Goal: Task Accomplishment & Management: Complete application form

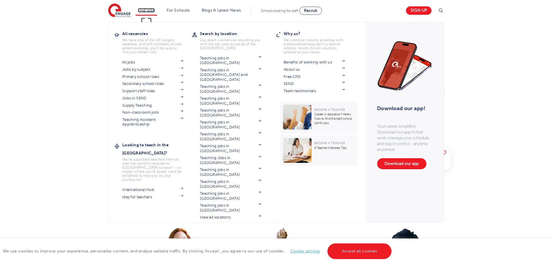
click at [151, 10] on link "Find jobs" at bounding box center [146, 10] width 17 height 4
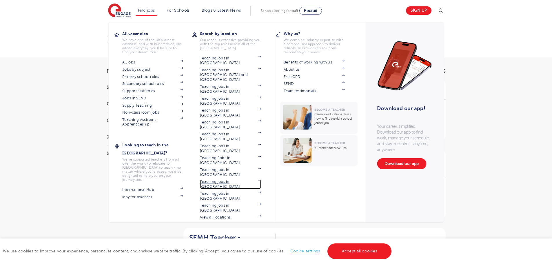
click at [235, 179] on link "Teaching jobs in [GEOGRAPHIC_DATA]" at bounding box center [230, 184] width 61 height 10
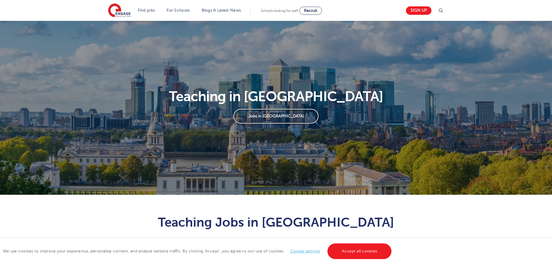
click at [263, 114] on link "Jobs in London" at bounding box center [275, 116] width 85 height 14
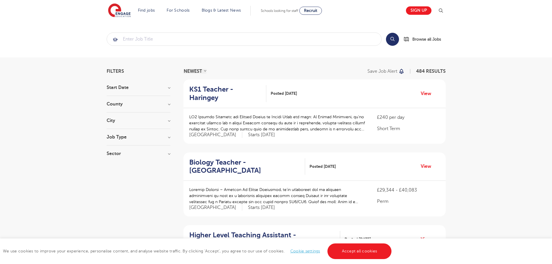
click at [166, 154] on h3 "Sector" at bounding box center [139, 153] width 64 height 5
click at [115, 184] on label "Perm 54" at bounding box center [125, 184] width 21 height 8
click at [115, 184] on input "Perm 54" at bounding box center [117, 183] width 4 height 4
checkbox input "true"
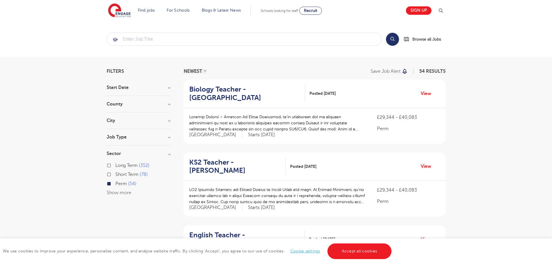
click at [115, 166] on label "Long Term 352" at bounding box center [132, 166] width 34 height 8
click at [115, 166] on input "Long Term 352" at bounding box center [117, 165] width 4 height 4
checkbox input "true"
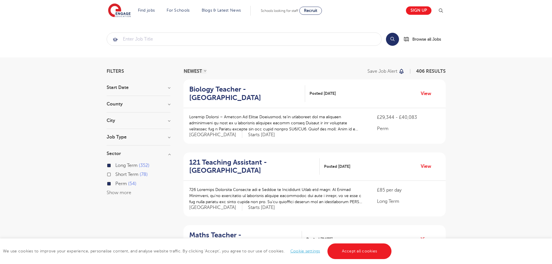
click at [115, 196] on div "Long Term 352 Short Term 78 Perm 54 Show more" at bounding box center [139, 179] width 64 height 35
click at [156, 133] on section "Start Date County London 406 Hertfordshire 79 Show more City Hounslow 60 Wandsw…" at bounding box center [139, 143] width 64 height 117
click at [165, 138] on h3 "Job Type" at bounding box center [139, 137] width 64 height 5
click at [168, 137] on h3 "Job Type" at bounding box center [139, 137] width 64 height 5
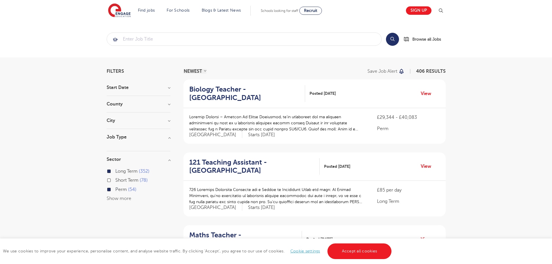
click at [167, 121] on h3 "City" at bounding box center [139, 120] width 64 height 5
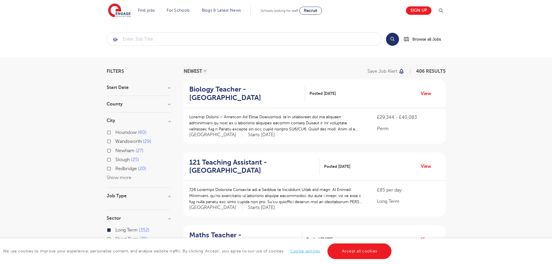
click at [169, 104] on h3 "County" at bounding box center [139, 104] width 64 height 5
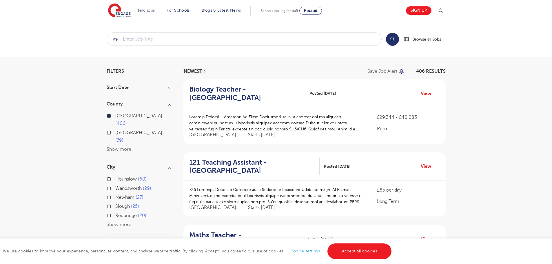
click at [167, 89] on h3 "Start Date" at bounding box center [139, 87] width 64 height 5
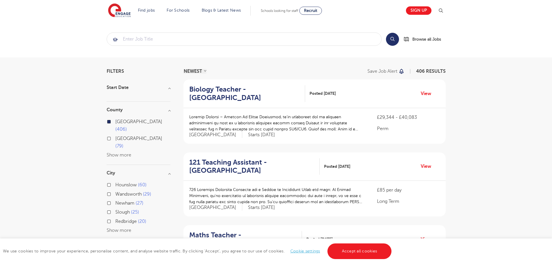
click at [246, 34] on input "search" at bounding box center [244, 39] width 274 height 13
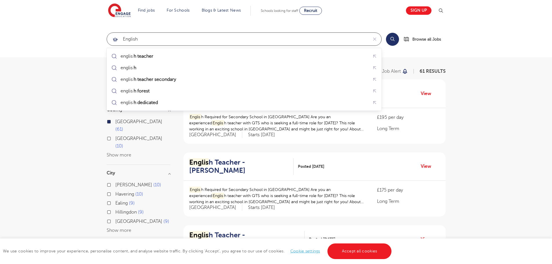
type input "English"
click button "Submit" at bounding box center [0, 0] width 0 height 0
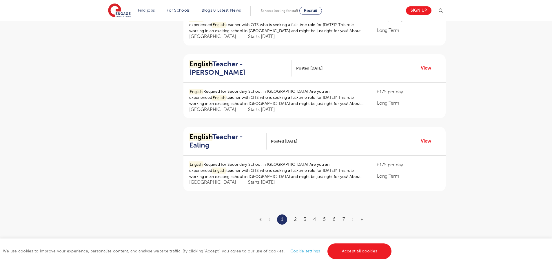
scroll to position [637, 0]
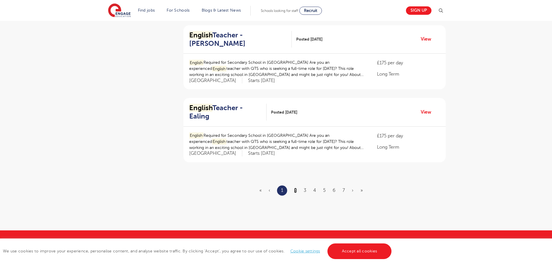
click at [295, 188] on link "2" at bounding box center [295, 190] width 3 height 5
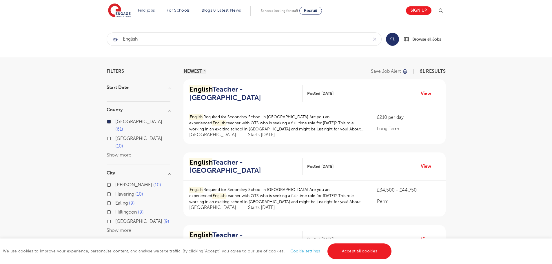
scroll to position [87, 0]
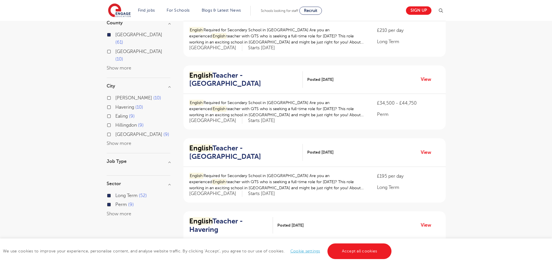
click at [115, 192] on label "Long Term 52" at bounding box center [131, 196] width 32 height 8
click at [115, 193] on input "Long Term 52" at bounding box center [117, 195] width 4 height 4
checkbox input "false"
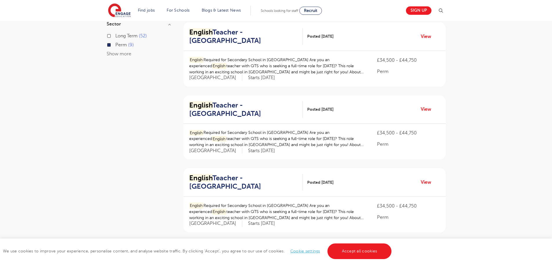
scroll to position [232, 0]
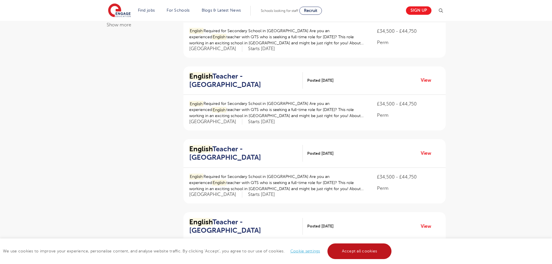
click at [363, 251] on link "Accept all cookies" at bounding box center [359, 251] width 64 height 16
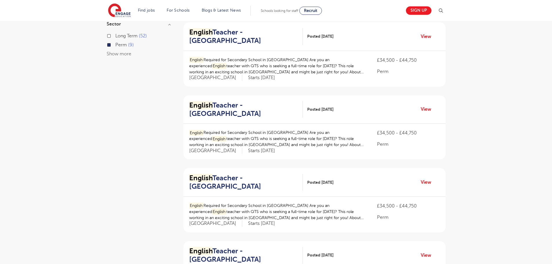
scroll to position [116, 0]
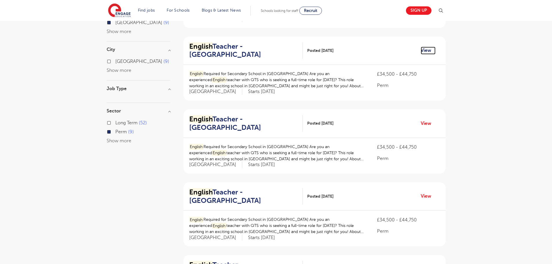
click at [430, 52] on link "View" at bounding box center [428, 51] width 15 height 8
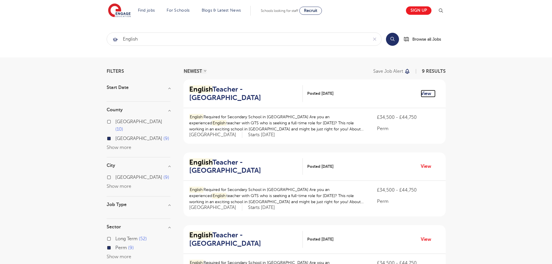
click at [430, 94] on link "View" at bounding box center [428, 94] width 15 height 8
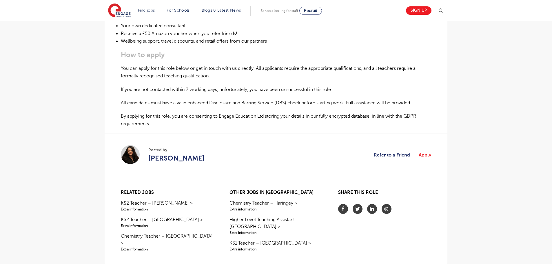
scroll to position [406, 0]
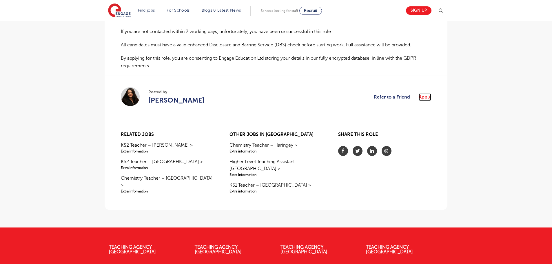
click at [424, 98] on link "Apply" at bounding box center [425, 97] width 12 height 8
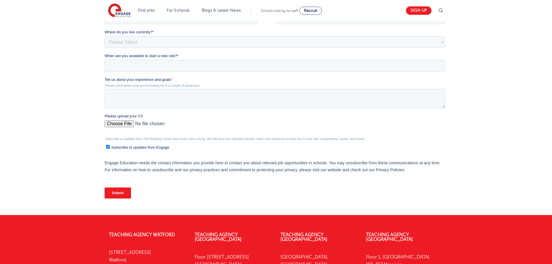
scroll to position [29, 0]
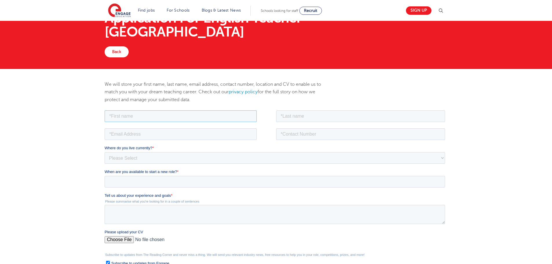
click at [176, 114] on input "text" at bounding box center [181, 116] width 152 height 12
type input "Hafsah"
click at [308, 126] on fieldset "Hafsah" at bounding box center [276, 118] width 343 height 18
click at [311, 118] on input "text" at bounding box center [360, 116] width 169 height 12
type input "Brown"
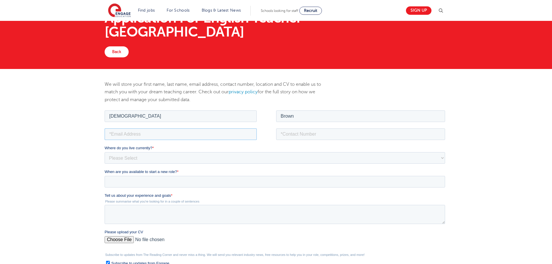
click at [184, 133] on input "email" at bounding box center [181, 134] width 152 height 12
type input "hafsah_kb@hotmail.com"
click at [308, 135] on input "tel" at bounding box center [360, 134] width 169 height 12
type input "18636236490"
click at [166, 159] on select "Please Select UK Canada Ireland Australia New Zealand Europe USA South Africa J…" at bounding box center [275, 158] width 340 height 12
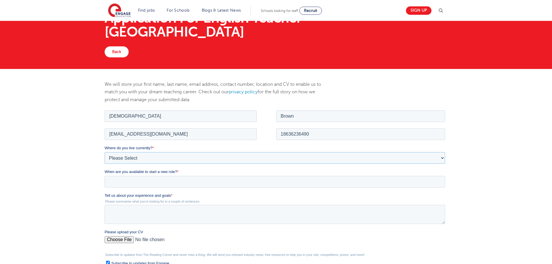
click at [136, 157] on select "Please Select UK Canada Ireland Australia New Zealand Europe USA South Africa J…" at bounding box center [275, 158] width 340 height 12
click at [129, 155] on select "Please Select UK Canada Ireland Australia New Zealand Europe USA South Africa J…" at bounding box center [275, 158] width 340 height 12
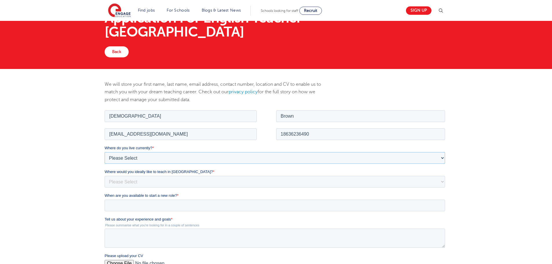
click at [151, 156] on select "Please Select UK Canada Ireland Australia New Zealand Europe USA South Africa J…" at bounding box center [275, 158] width 340 height 12
drag, startPoint x: 134, startPoint y: 152, endPoint x: 128, endPoint y: 153, distance: 5.9
click at [129, 153] on select "Please Select UK Canada Ireland Australia New Zealand Europe USA South Africa J…" at bounding box center [275, 158] width 340 height 12
click at [123, 156] on select "Please Select UK Canada Ireland Australia New Zealand Europe USA South Africa J…" at bounding box center [275, 158] width 340 height 12
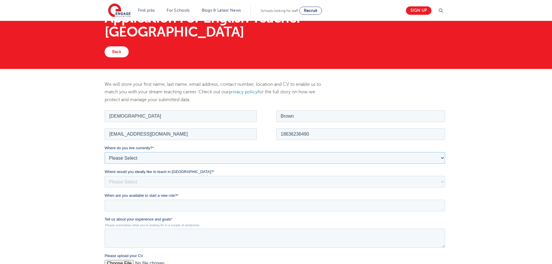
click at [123, 156] on select "Please Select UK Canada Ireland Australia New Zealand Europe USA South Africa J…" at bounding box center [275, 158] width 340 height 12
click at [439, 155] on select "Please Select UK Canada Ireland Australia New Zealand Europe USA South Africa J…" at bounding box center [275, 158] width 340 height 12
select select "USA"
click at [105, 152] on select "Please Select UK Canada Ireland Australia New Zealand Europe USA South Africa J…" at bounding box center [275, 158] width 340 height 12
click at [134, 182] on select "Please Select I'm flexible! London Any city in England Greater London/Home Coun…" at bounding box center [275, 182] width 340 height 12
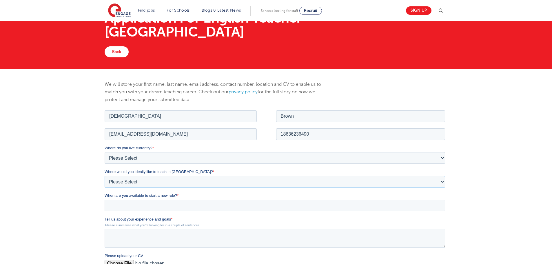
select select "Urban- London"
click at [105, 176] on select "Please Select I'm flexible! London Any city in England Greater London/Home Coun…" at bounding box center [275, 182] width 340 height 12
click at [123, 204] on input "When are you available to start a new role? *" at bounding box center [275, 205] width 340 height 12
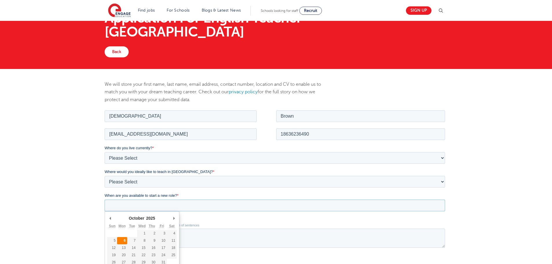
type div "2025-10-06"
type input "2025/10/06"
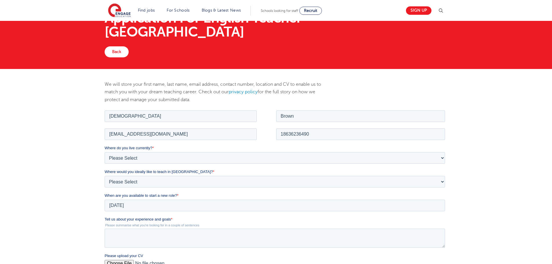
scroll to position [116, 0]
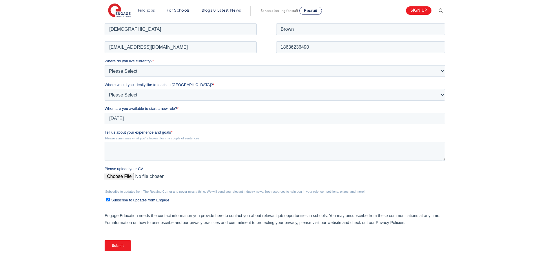
click at [125, 174] on input "Please upload your CV" at bounding box center [275, 179] width 340 height 12
type input "C:\fakepath\RESUME.pdf"
click at [125, 149] on textarea "Tell us about your experience and goals *" at bounding box center [275, 150] width 340 height 19
paste textarea "I am an experienced English and Reading teacher with over twelve years of class…"
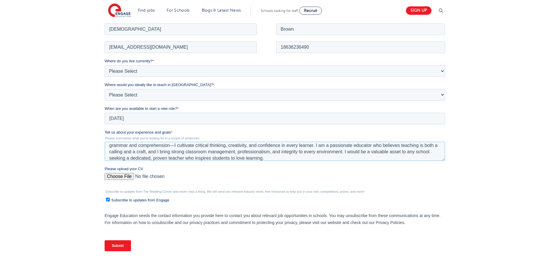
scroll to position [0, 0]
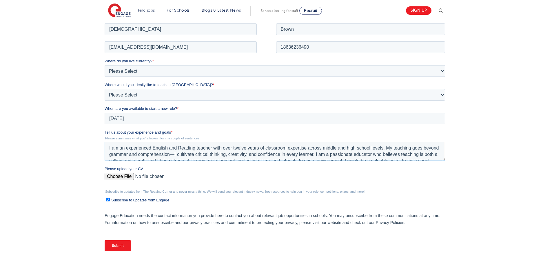
click at [189, 153] on textarea "I am an experienced English and Reading teacher with over twelve years of class…" at bounding box center [275, 150] width 340 height 19
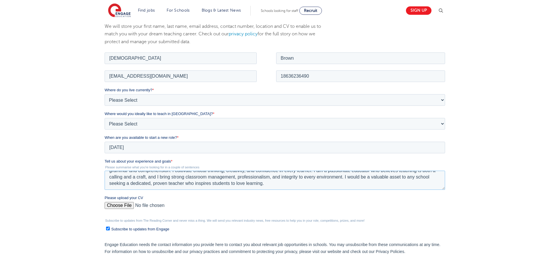
scroll to position [145, 0]
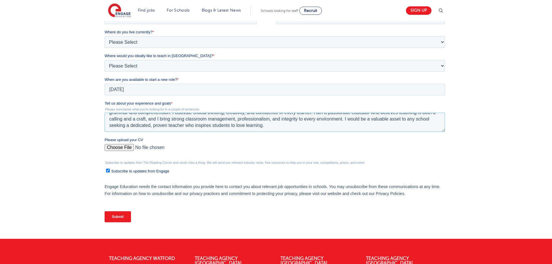
type textarea "I am an experienced English and Reading teacher with over twelve years of class…"
click at [106, 169] on ul "Subscribe to updates from Engage" at bounding box center [275, 170] width 340 height 8
click at [109, 169] on input "Subscribe to updates from Engage" at bounding box center [108, 171] width 4 height 4
click at [108, 170] on input "Subscribe to updates from Engage" at bounding box center [108, 171] width 4 height 4
checkbox input "true"
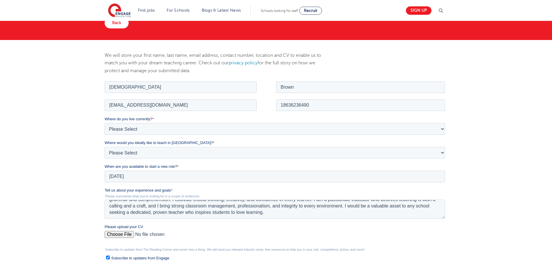
scroll to position [174, 0]
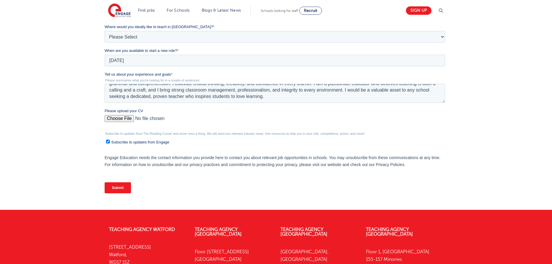
click at [125, 187] on input "Submit" at bounding box center [118, 187] width 26 height 11
